Goal: Find specific page/section: Find specific page/section

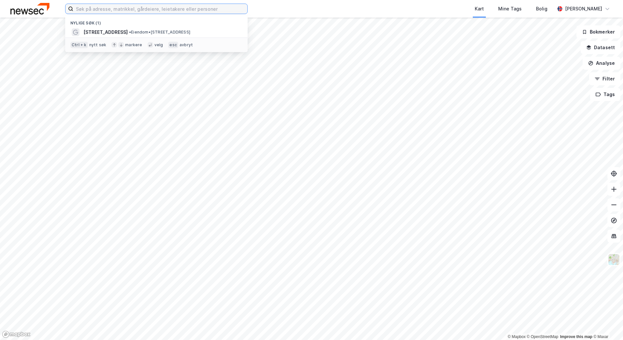
click at [167, 10] on input at bounding box center [160, 9] width 174 height 10
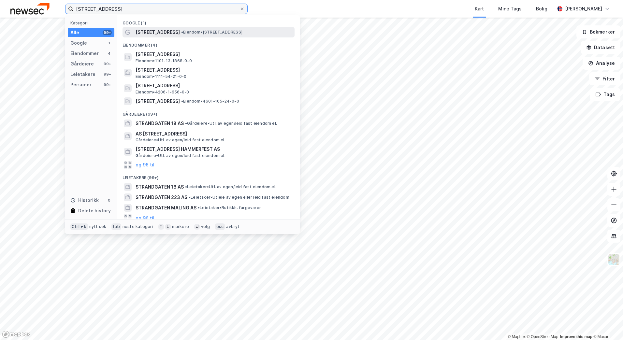
type input "[STREET_ADDRESS]"
click at [181, 30] on span "• Eiendom • [STREET_ADDRESS]" at bounding box center [211, 32] width 61 height 5
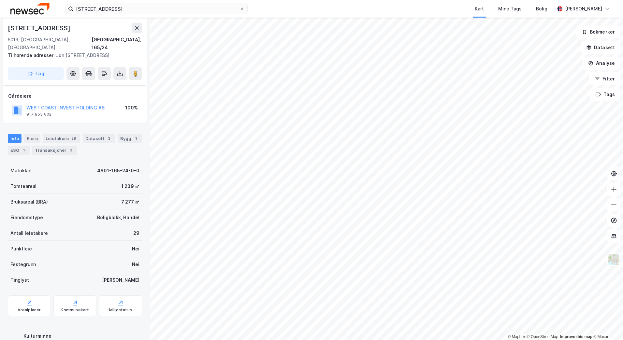
scroll to position [64, 0]
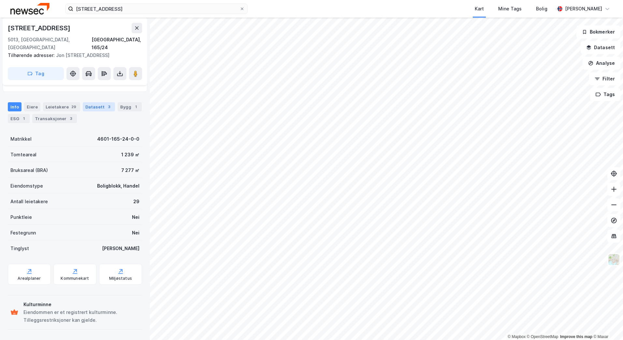
click at [94, 107] on div "Datasett 3" at bounding box center [99, 106] width 32 height 9
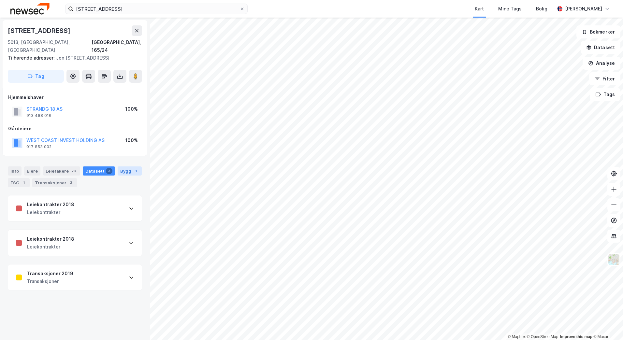
click at [124, 169] on div "Bygg 1" at bounding box center [130, 171] width 24 height 9
